Goal: Information Seeking & Learning: Understand process/instructions

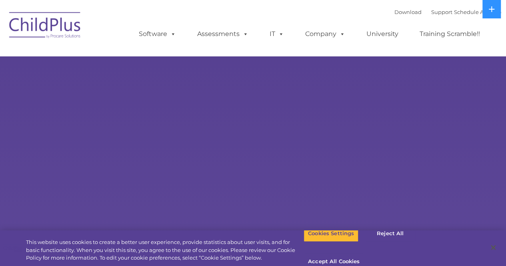
select select "MEDIUM"
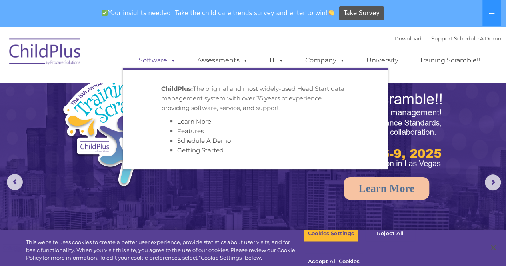
click at [173, 62] on span at bounding box center [171, 60] width 9 height 8
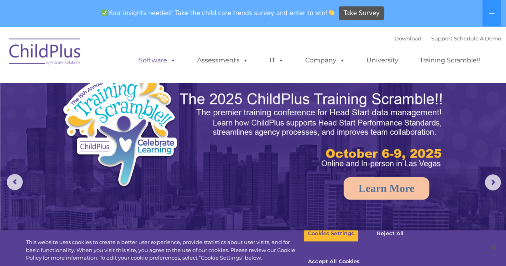
click at [173, 62] on span at bounding box center [171, 60] width 9 height 8
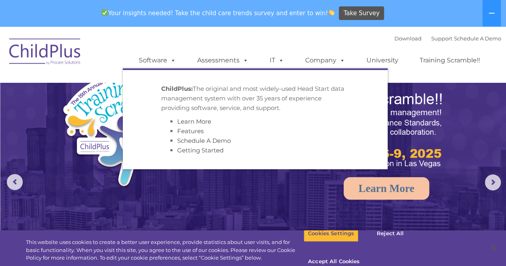
click at [262, 181] on img at bounding box center [253, 185] width 506 height 319
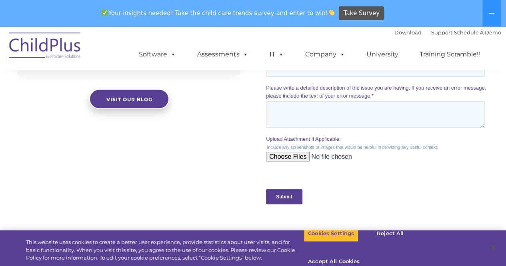
scroll to position [950, 0]
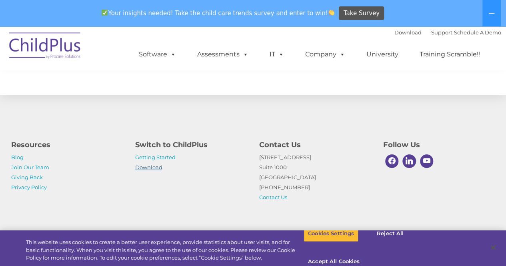
click at [147, 168] on link "Download" at bounding box center [148, 167] width 27 height 6
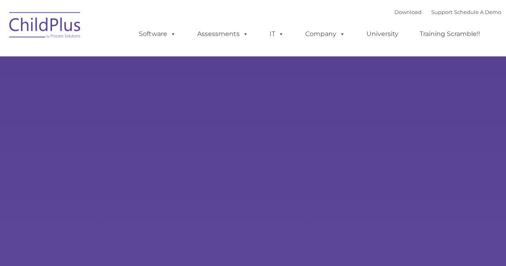
type input ""
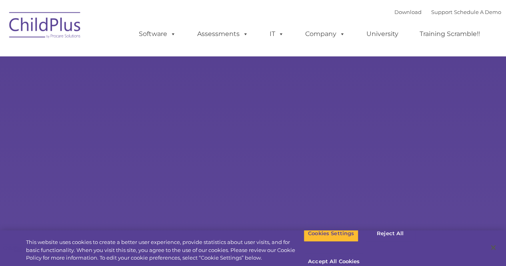
select select "MEDIUM"
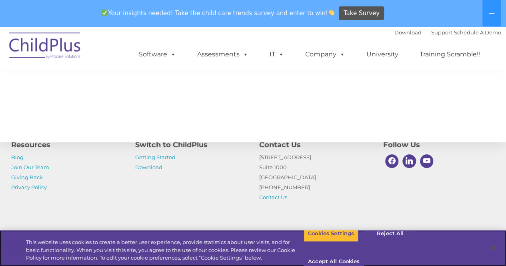
scroll to position [950, 0]
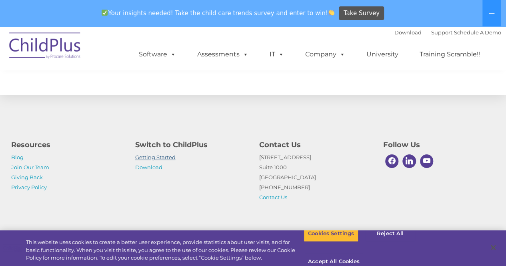
click at [152, 160] on link "Getting Started" at bounding box center [155, 157] width 40 height 6
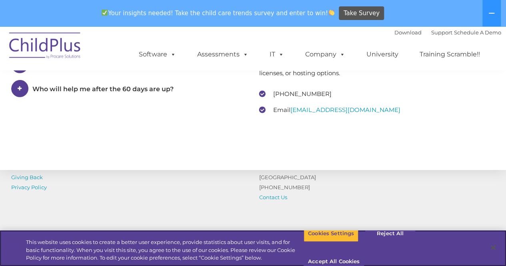
scroll to position [1303, 0]
